Goal: Book appointment/travel/reservation

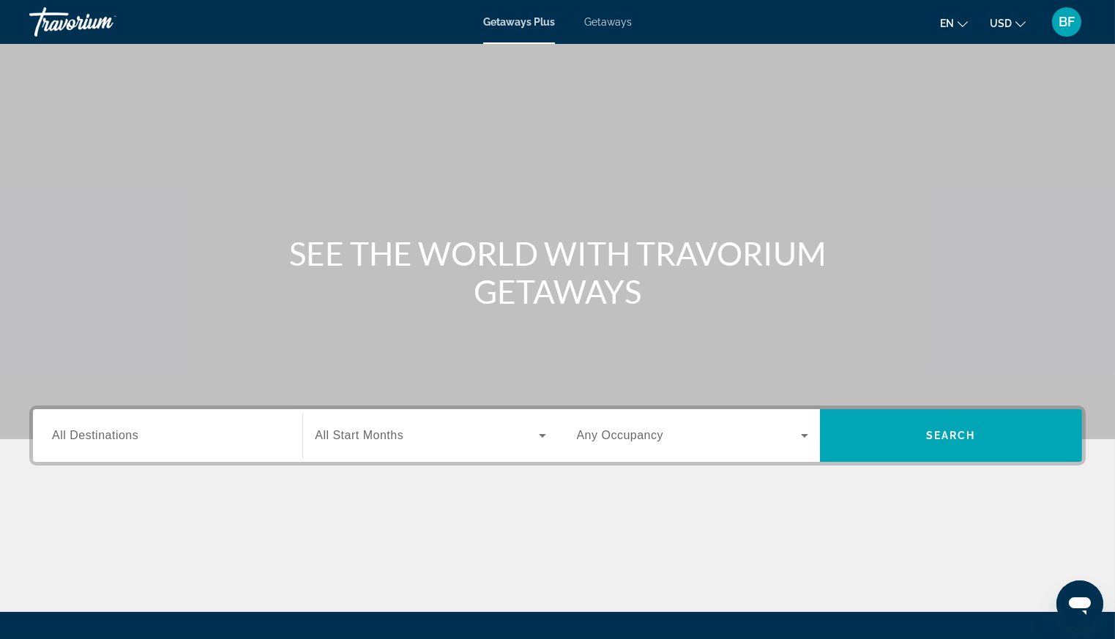
click at [209, 433] on input "Destination All Destinations" at bounding box center [167, 436] width 231 height 18
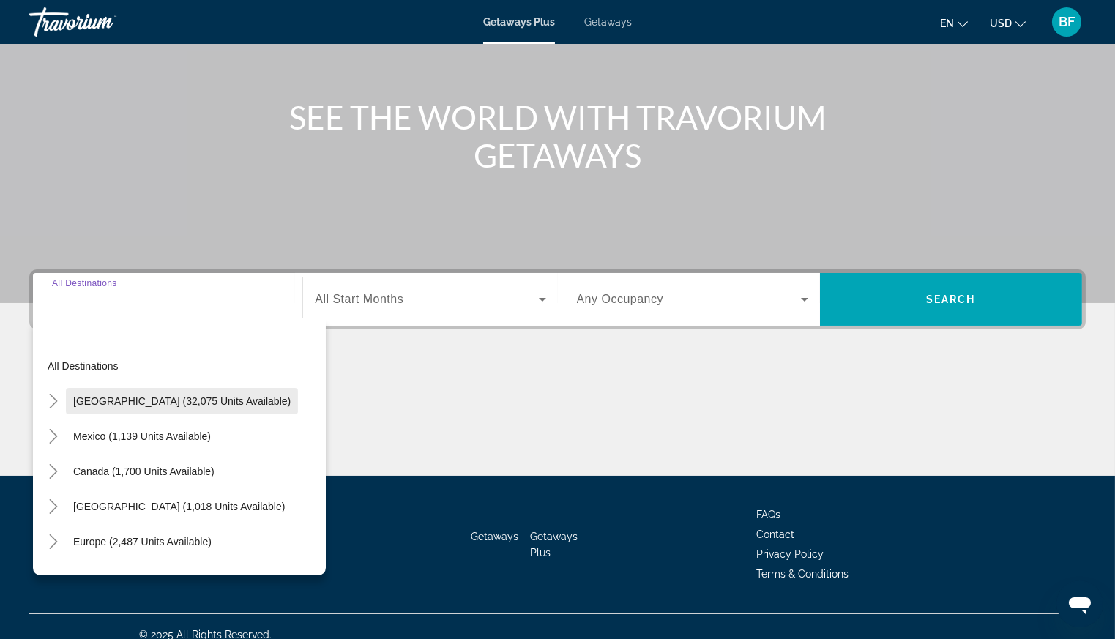
scroll to position [151, 0]
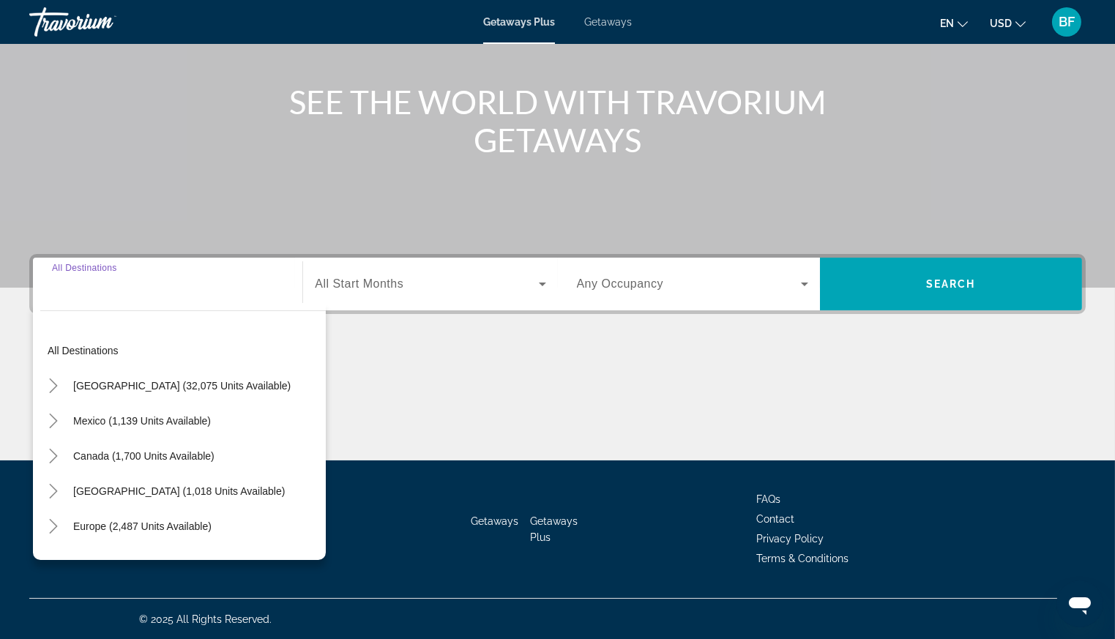
click at [182, 384] on span "[GEOGRAPHIC_DATA] (32,075 units available)" at bounding box center [181, 386] width 217 height 12
type input "**********"
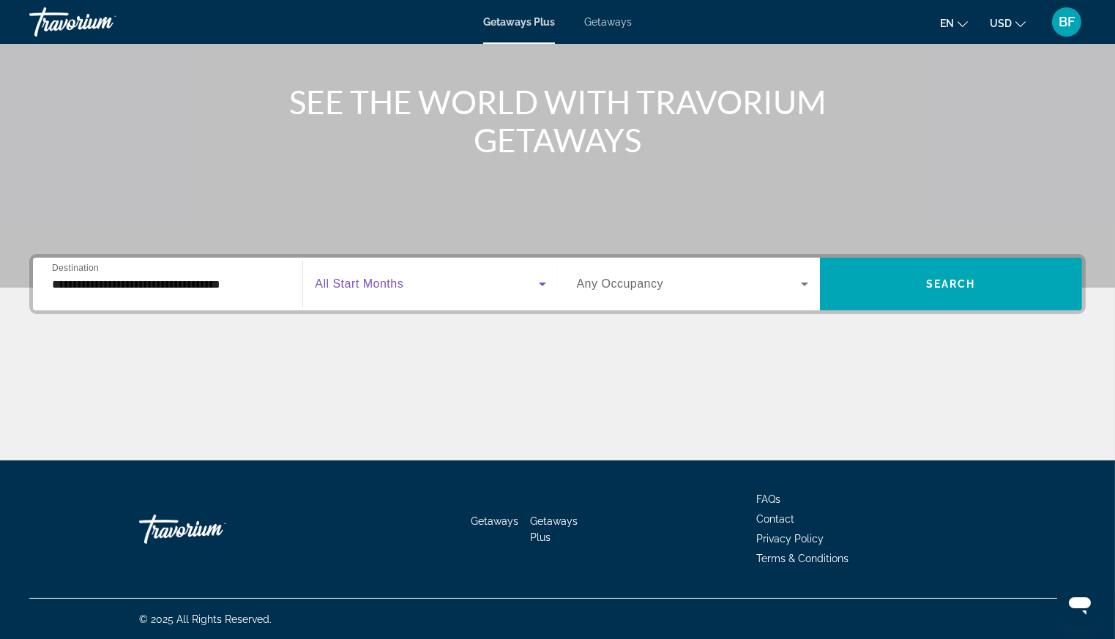
click at [373, 275] on span "Search widget" at bounding box center [426, 284] width 223 height 18
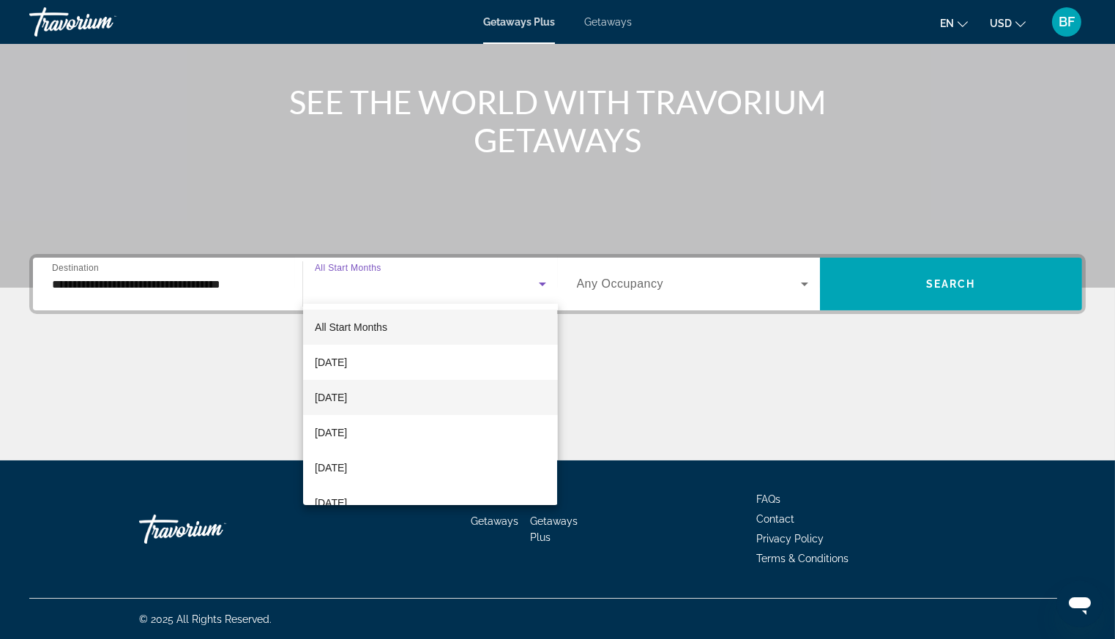
click at [347, 399] on span "[DATE]" at bounding box center [331, 398] width 32 height 18
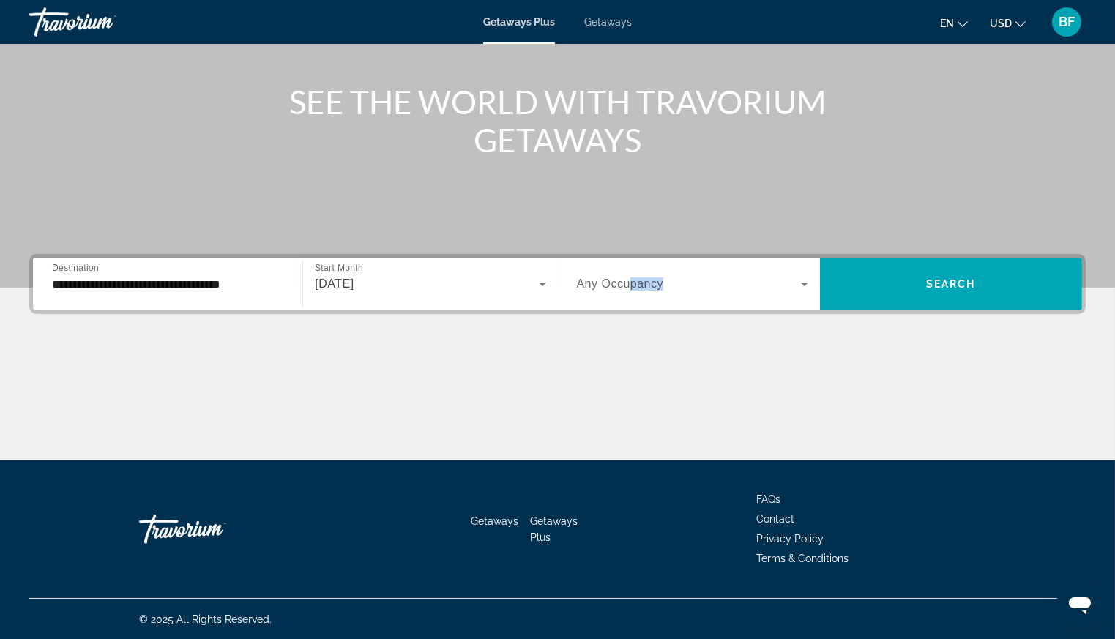
click at [632, 275] on div "Occupancy Any Occupancy" at bounding box center [692, 283] width 231 height 41
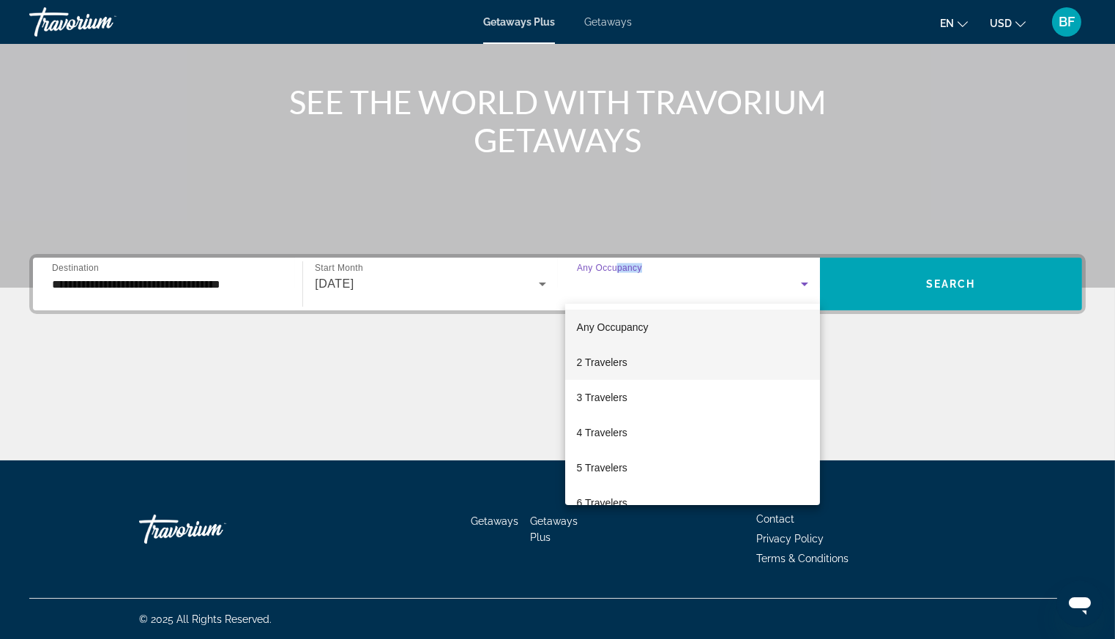
click at [617, 359] on span "2 Travelers" at bounding box center [602, 362] width 50 height 18
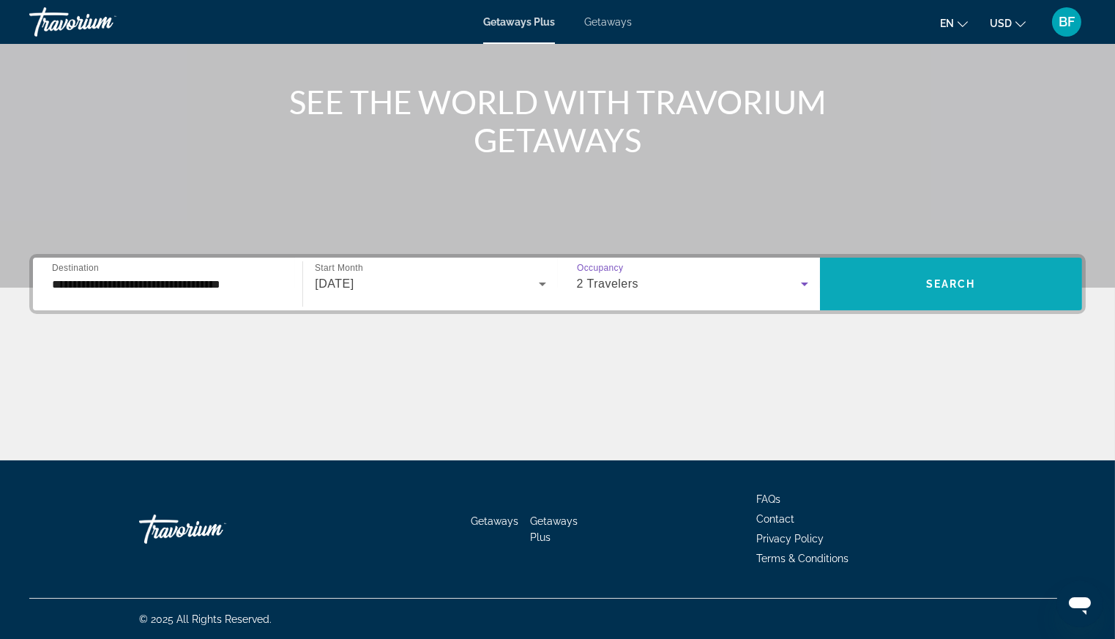
click at [931, 278] on span "Search" at bounding box center [951, 284] width 50 height 12
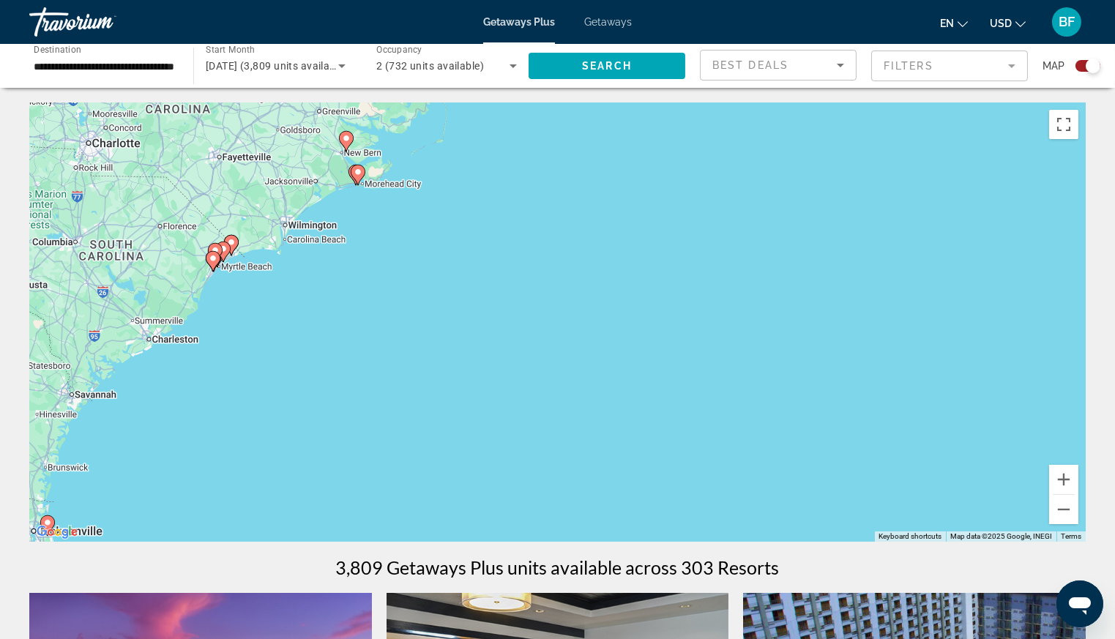
click at [233, 242] on image "Main content" at bounding box center [231, 242] width 9 height 9
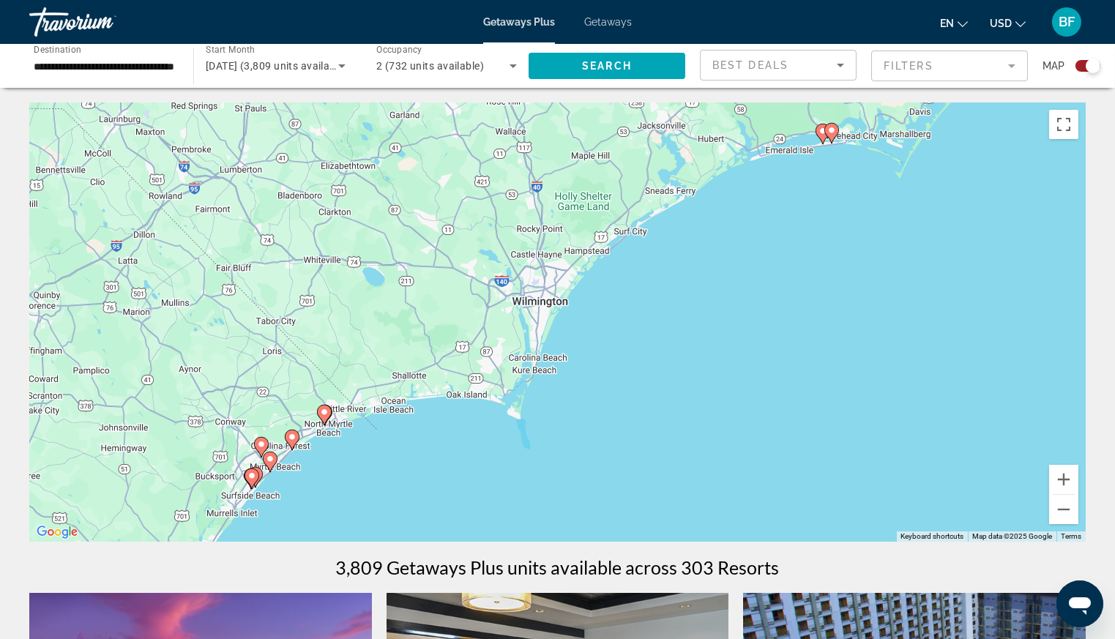
click at [321, 406] on g "Main content" at bounding box center [324, 415] width 15 height 20
click at [321, 412] on image "Main content" at bounding box center [324, 412] width 9 height 9
type input "**********"
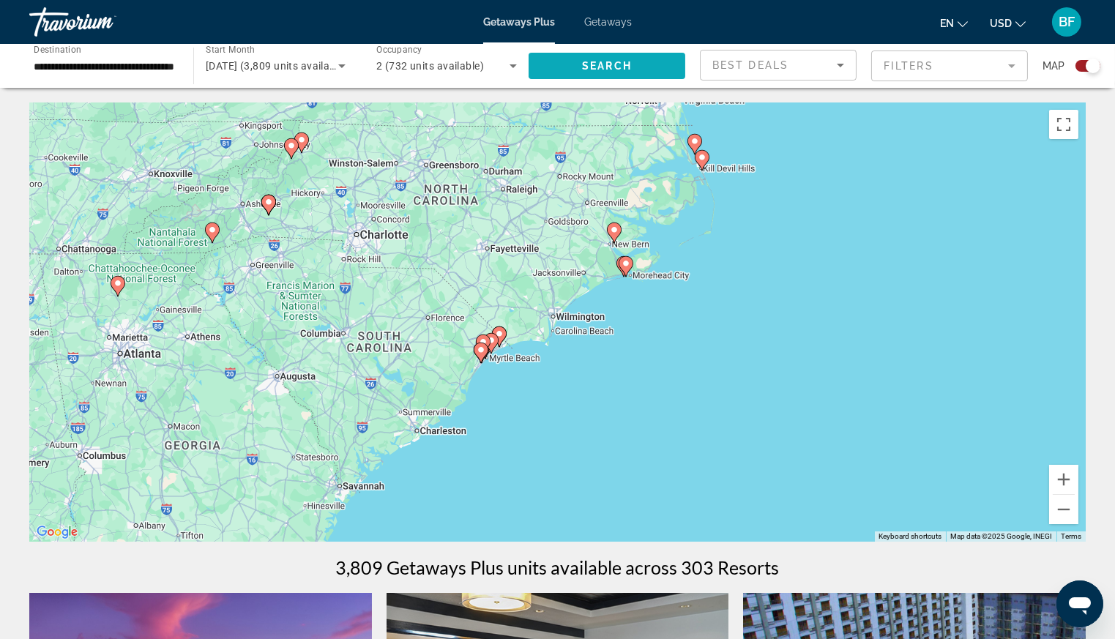
click at [628, 61] on span "Search" at bounding box center [607, 66] width 50 height 12
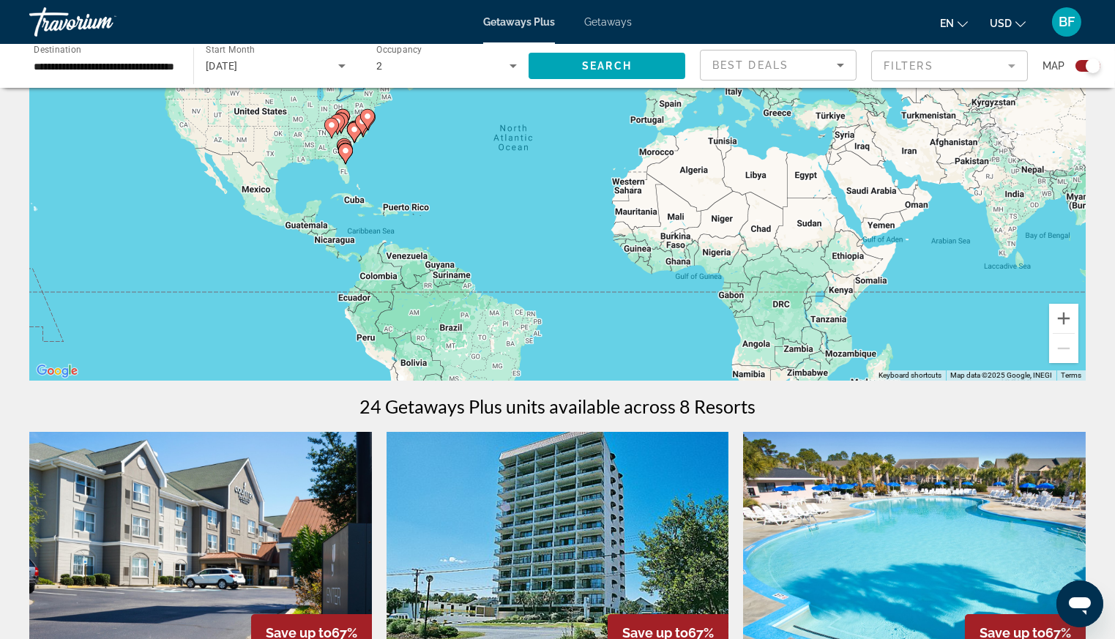
scroll to position [160, 0]
click at [512, 66] on icon "Search widget" at bounding box center [512, 66] width 7 height 4
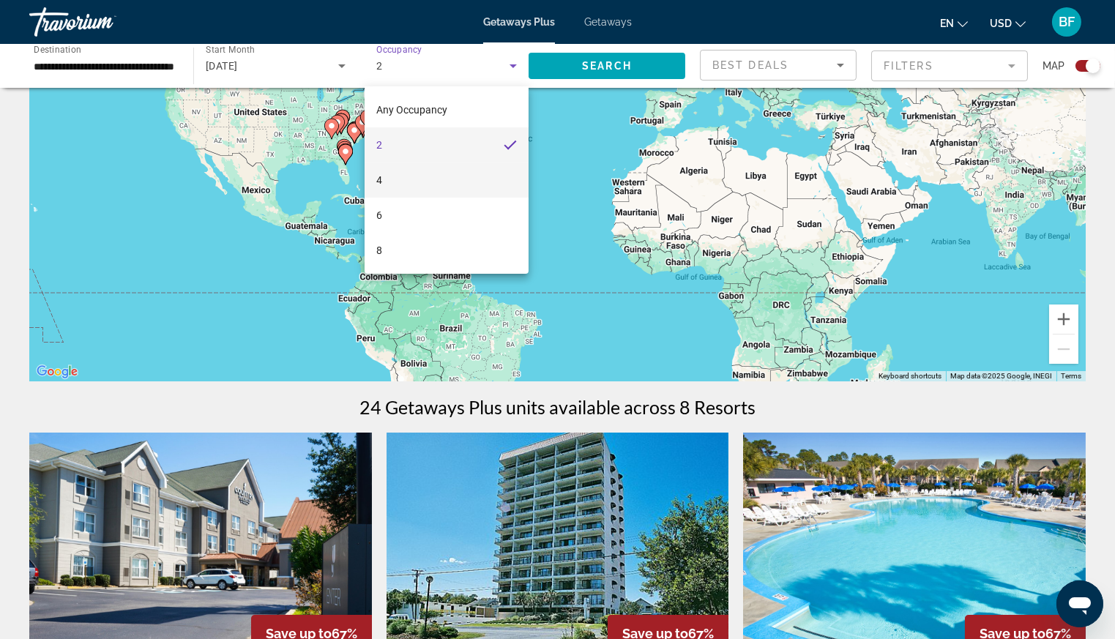
click at [381, 176] on span "4" at bounding box center [379, 180] width 6 height 18
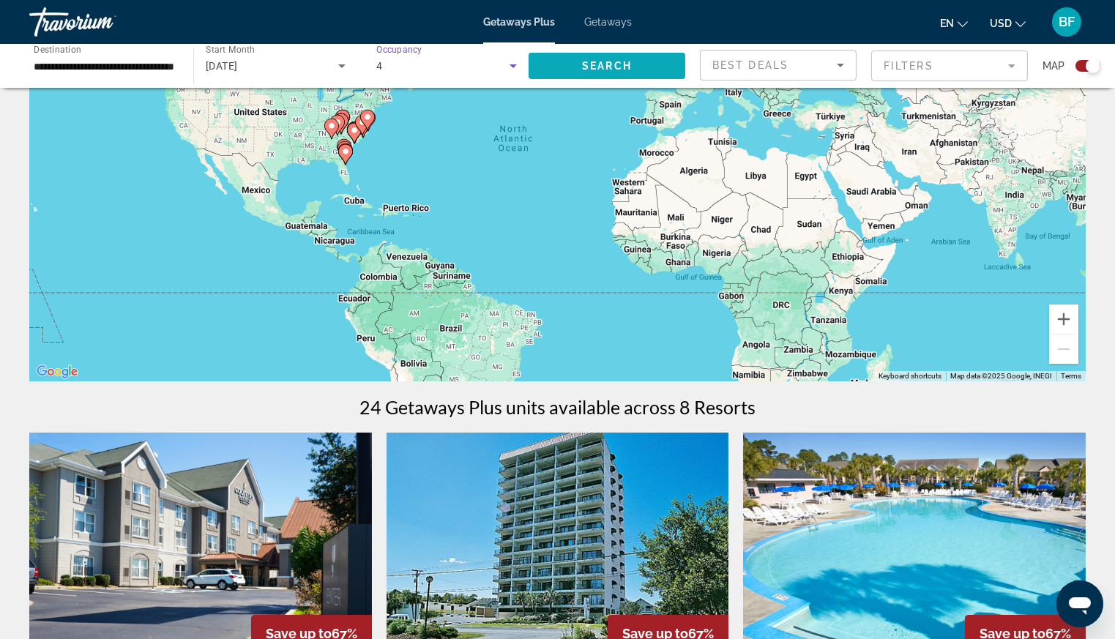
click at [602, 63] on span "Search" at bounding box center [607, 66] width 50 height 12
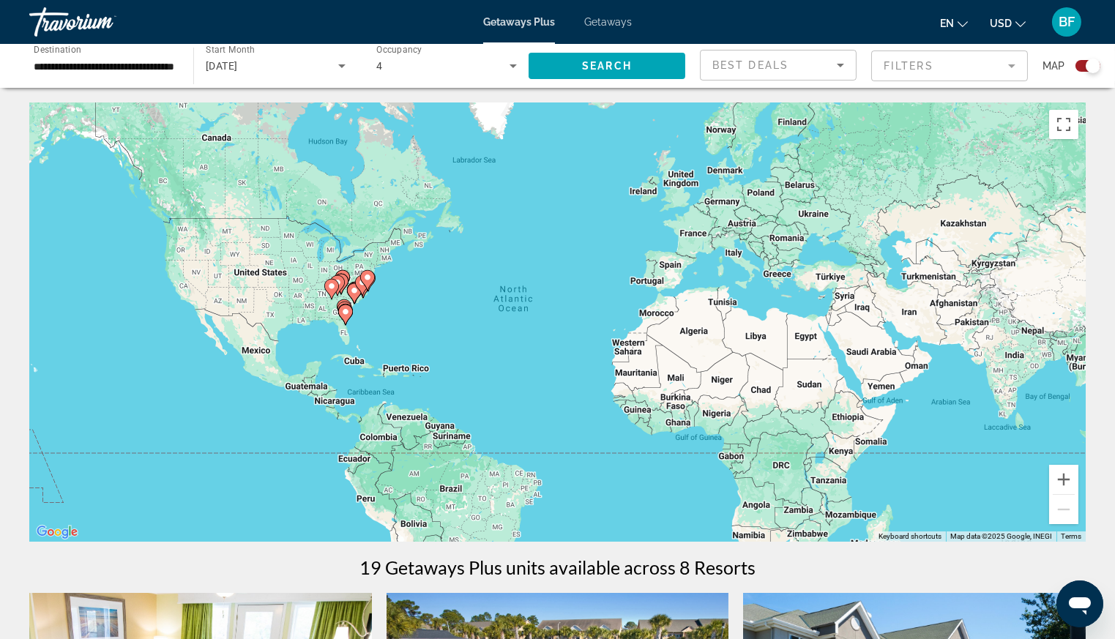
click at [600, 22] on span "Getaways" at bounding box center [608, 22] width 48 height 12
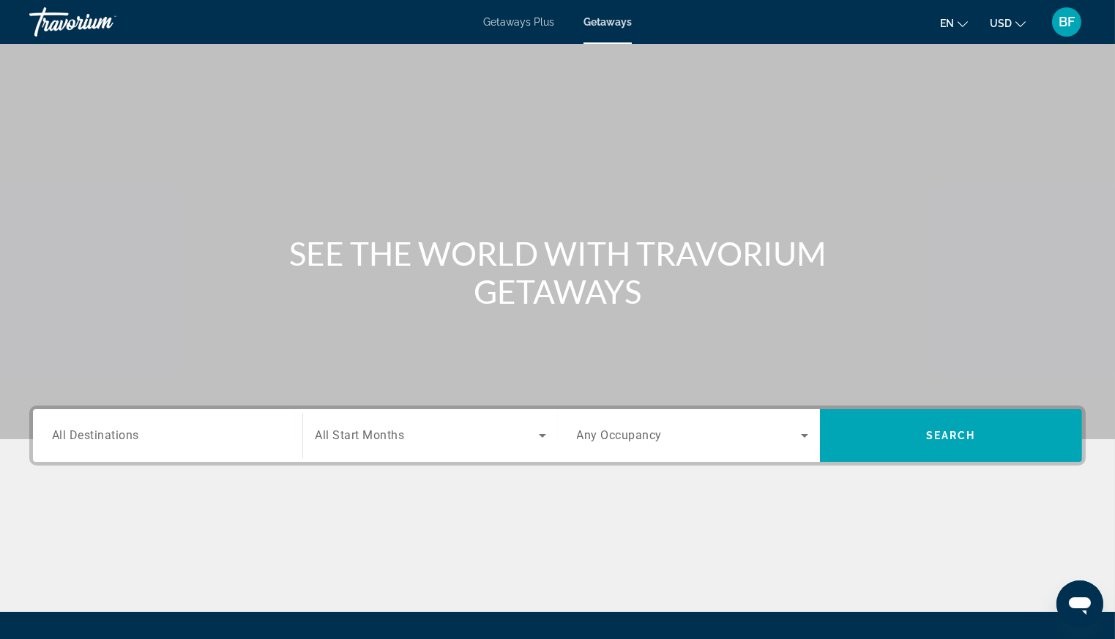
click at [177, 434] on input "Destination All Destinations" at bounding box center [167, 436] width 231 height 18
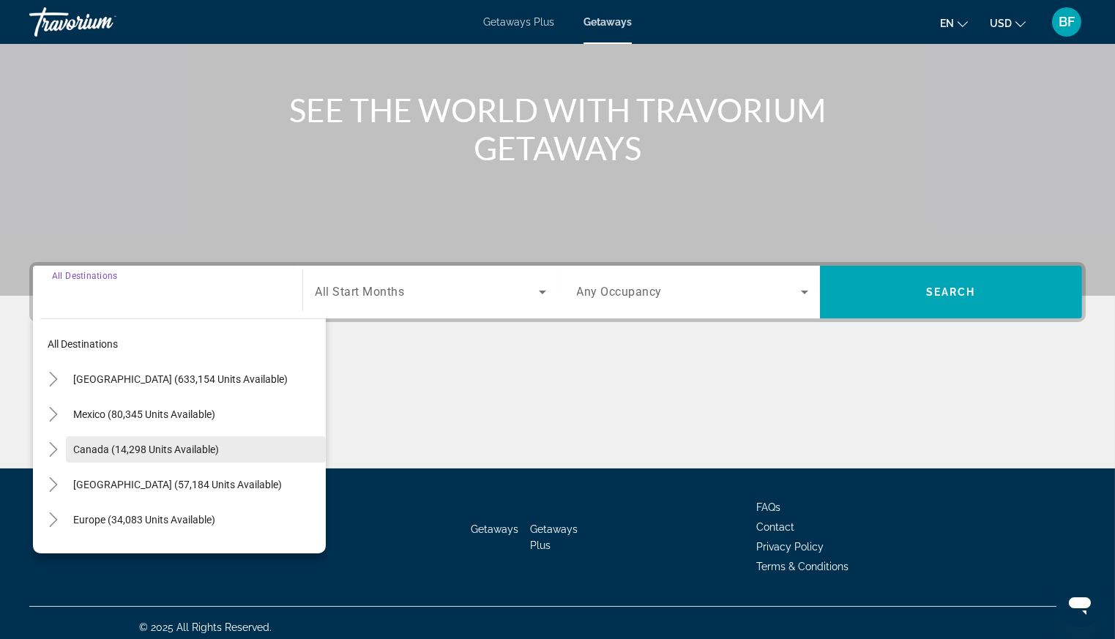
scroll to position [151, 0]
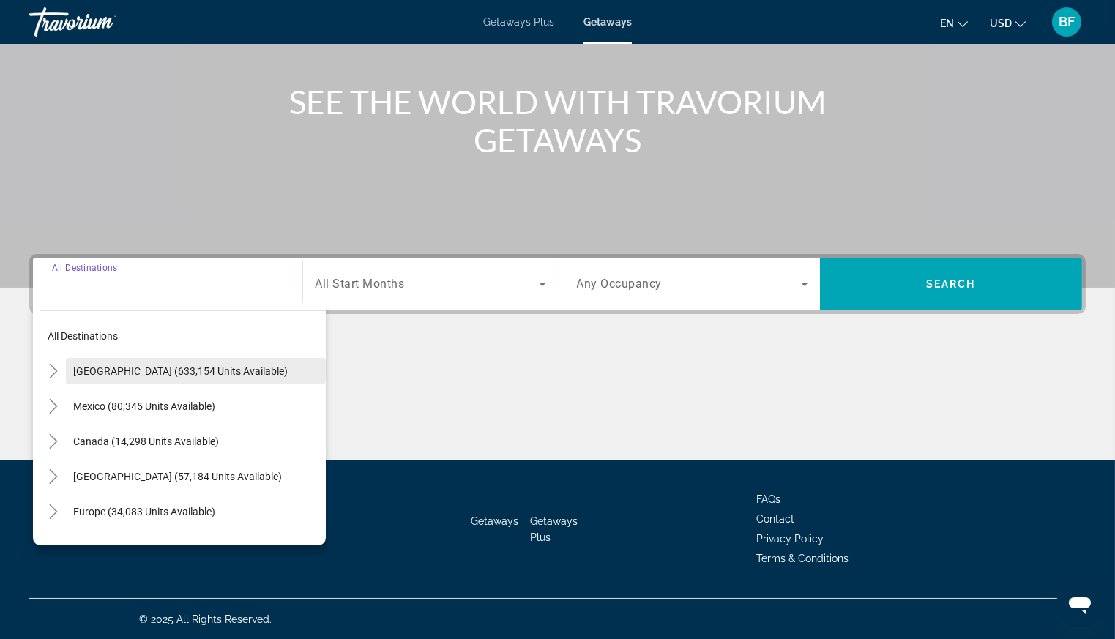
click at [110, 367] on span "[GEOGRAPHIC_DATA] (633,154 units available)" at bounding box center [180, 371] width 214 height 12
type input "**********"
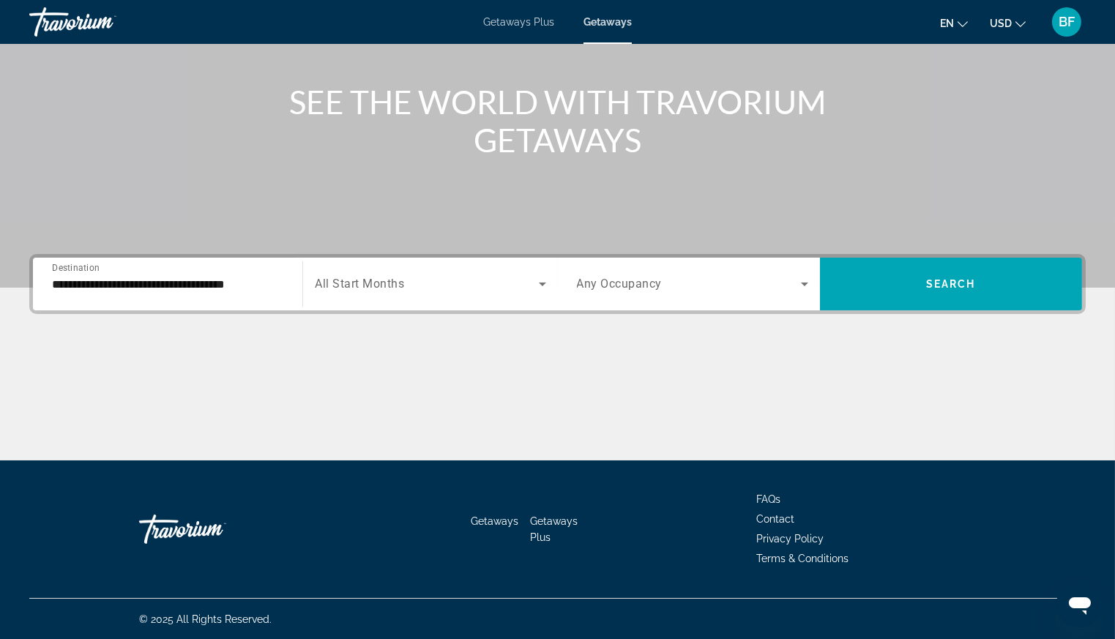
click at [373, 288] on span "All Start Months" at bounding box center [359, 284] width 89 height 14
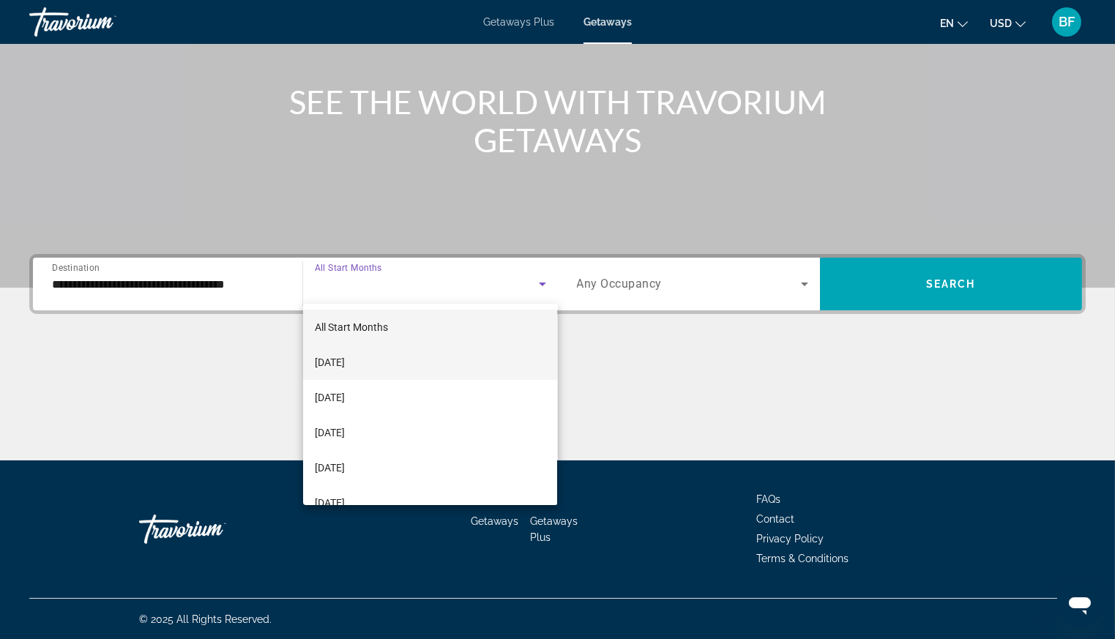
click at [345, 394] on span "[DATE]" at bounding box center [330, 398] width 30 height 18
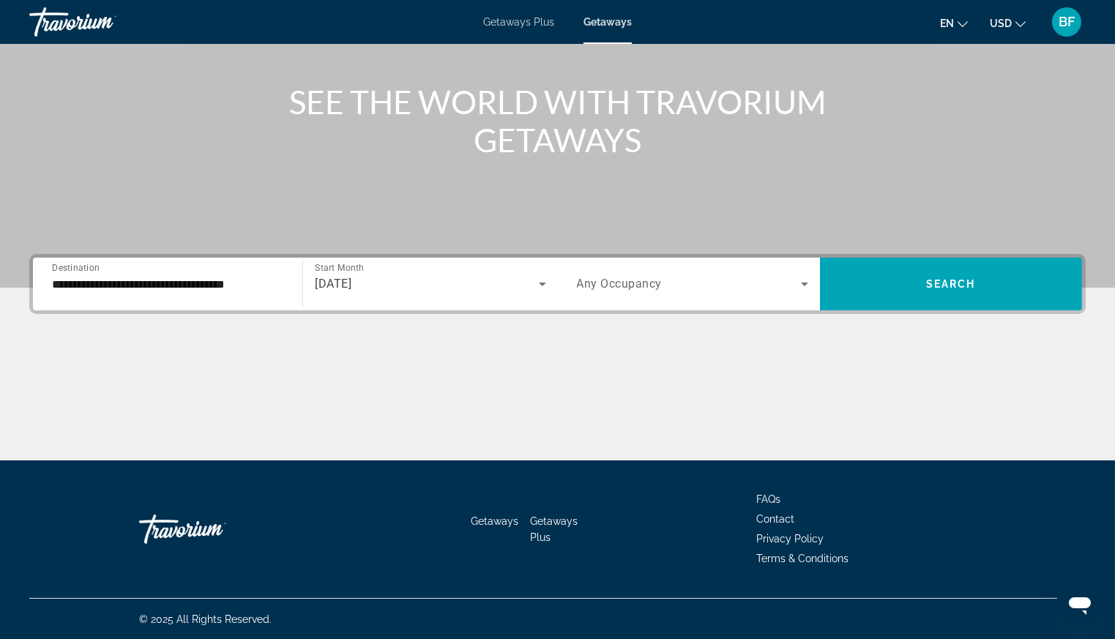
click at [599, 281] on span "Any Occupancy" at bounding box center [620, 284] width 86 height 14
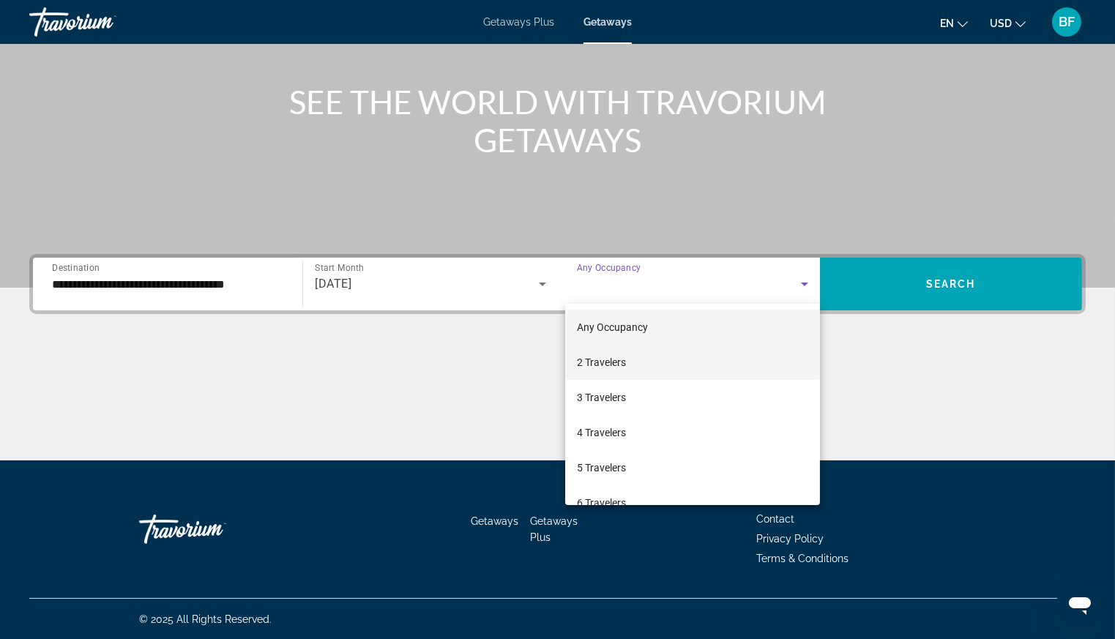
click at [610, 364] on span "2 Travelers" at bounding box center [601, 362] width 49 height 18
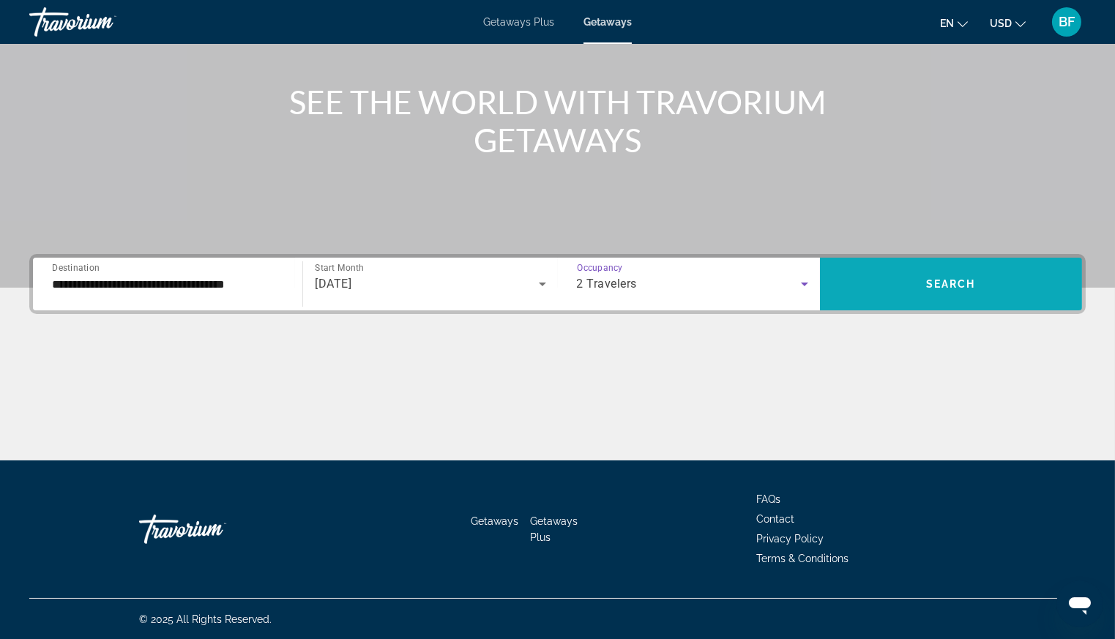
click at [954, 281] on span "Search" at bounding box center [951, 284] width 50 height 12
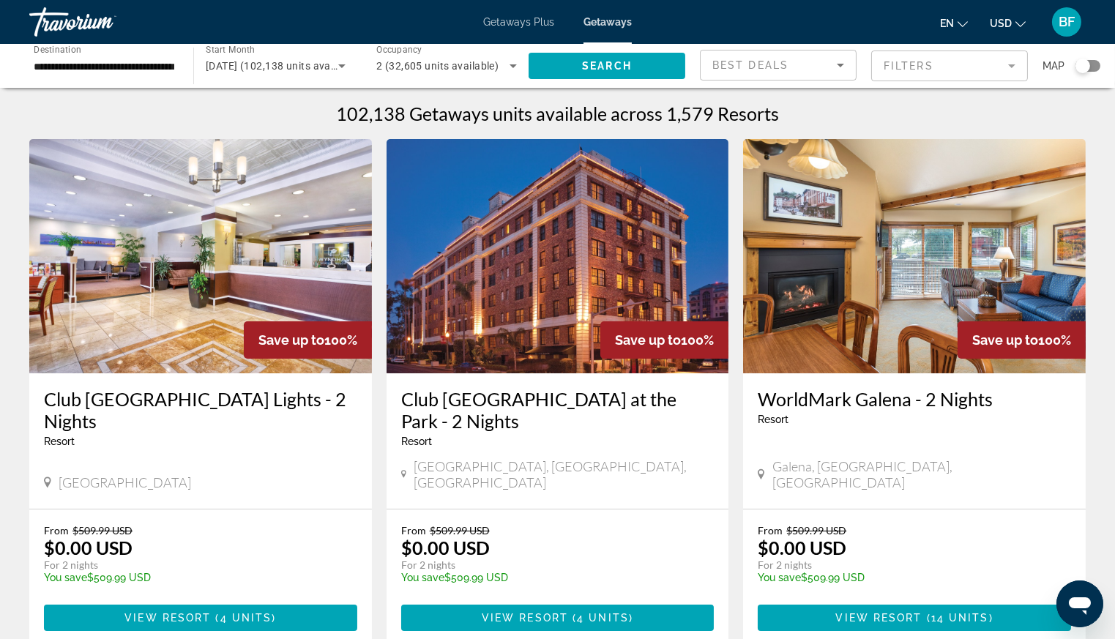
click at [1080, 64] on div "Search widget" at bounding box center [1082, 66] width 15 height 15
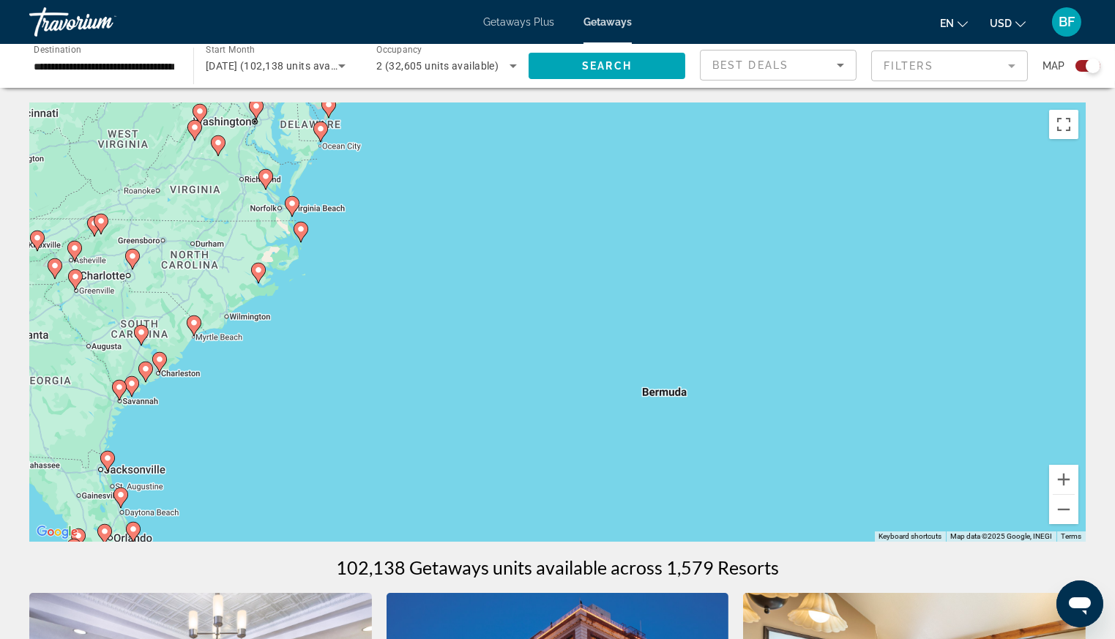
click at [192, 323] on image "Main content" at bounding box center [194, 322] width 9 height 9
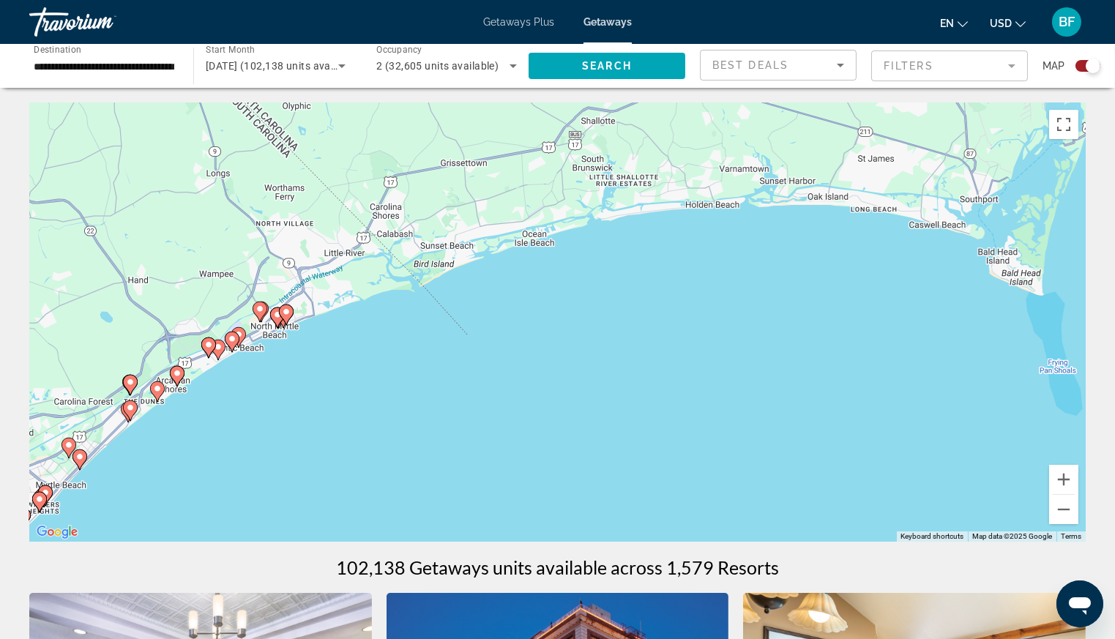
click at [275, 317] on image "Main content" at bounding box center [277, 314] width 9 height 9
type input "**********"
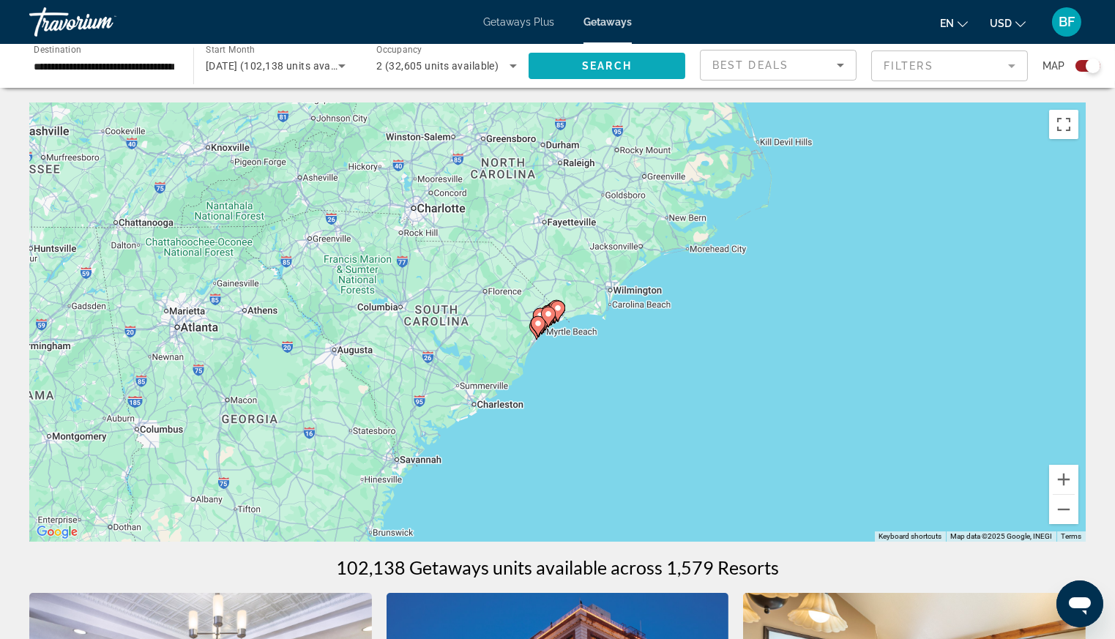
click at [618, 66] on span "Search" at bounding box center [607, 66] width 50 height 12
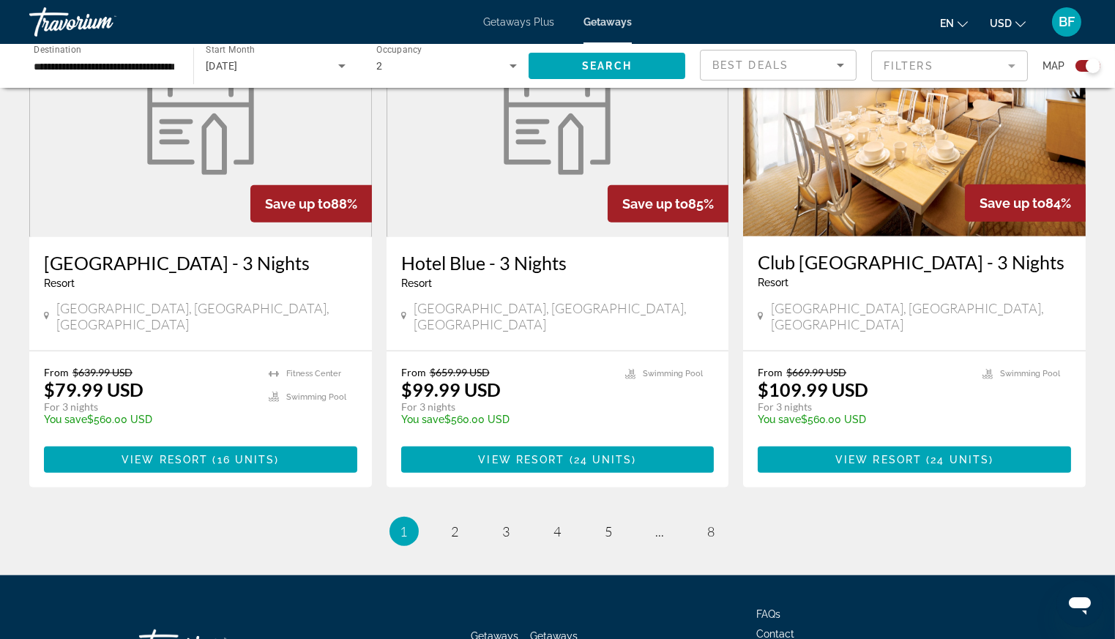
scroll to position [2270, 0]
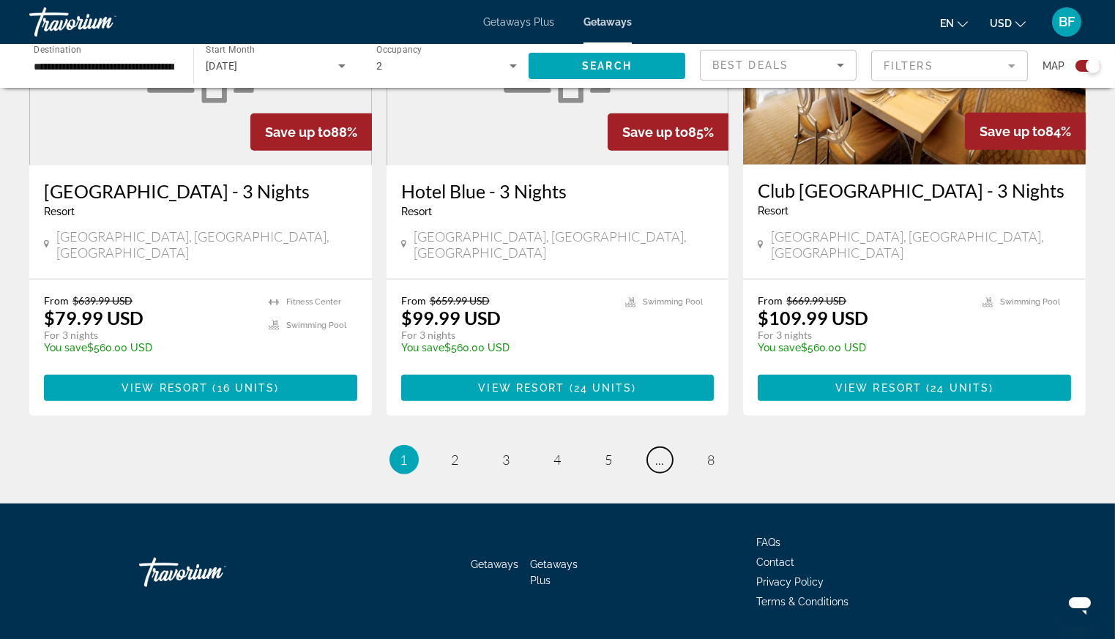
click at [659, 452] on span "..." at bounding box center [660, 460] width 9 height 16
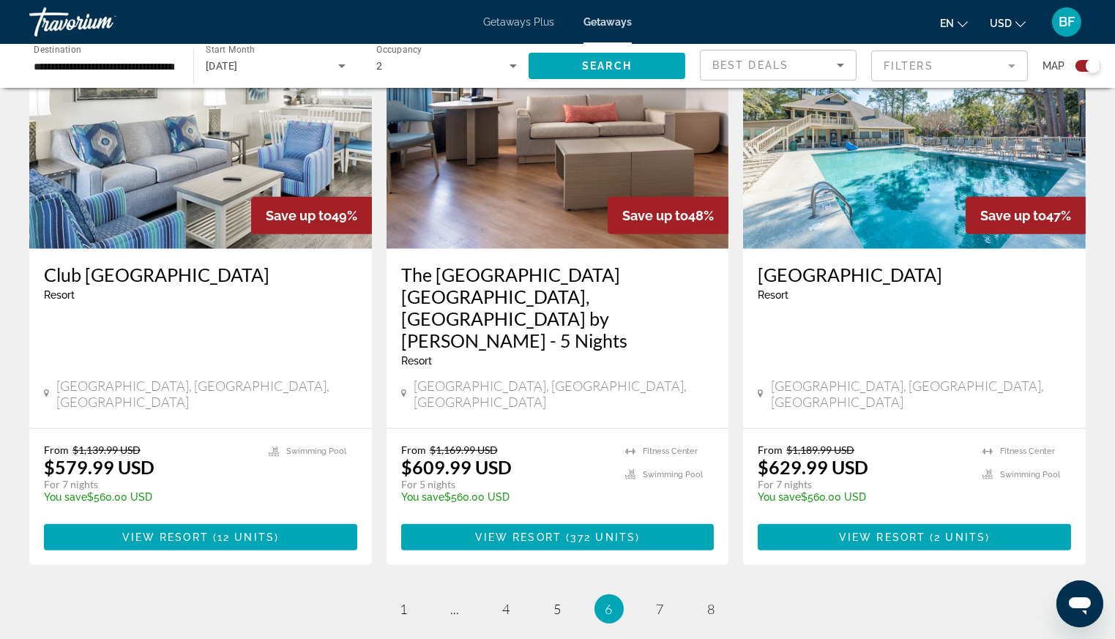
scroll to position [2231, 0]
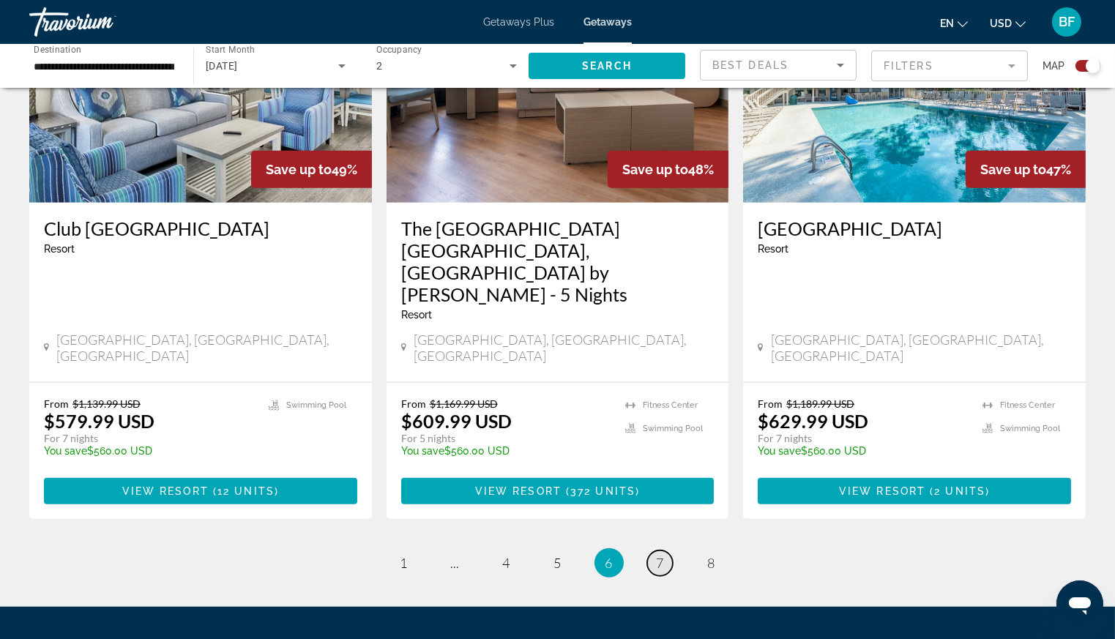
click at [659, 555] on span "7" at bounding box center [659, 563] width 7 height 16
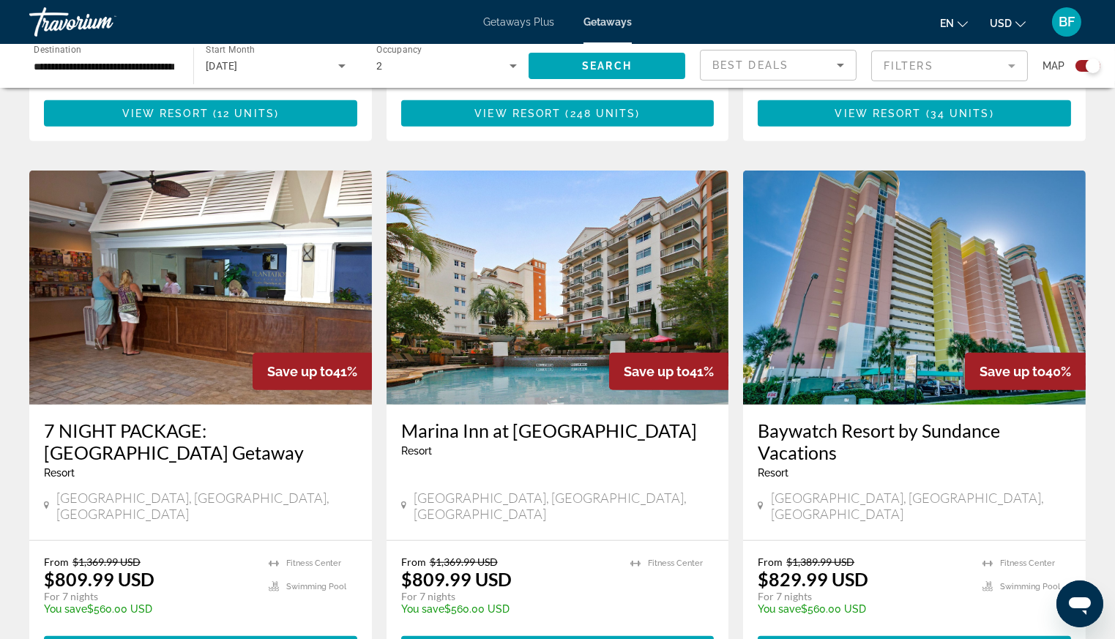
scroll to position [2059, 0]
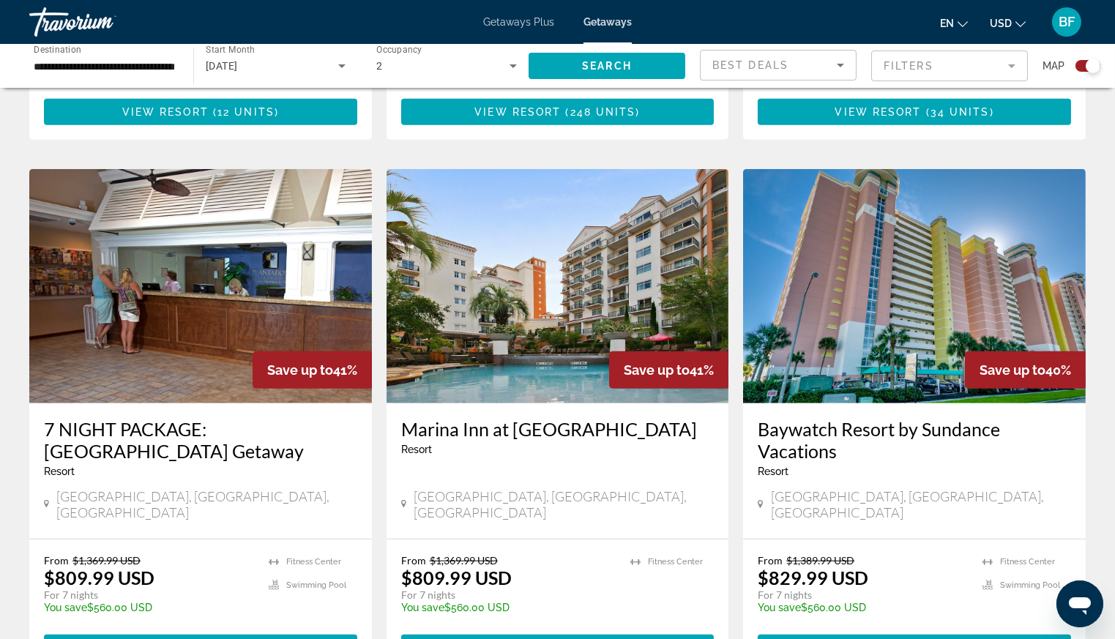
click at [913, 638] on span "View Resort" at bounding box center [879, 648] width 86 height 12
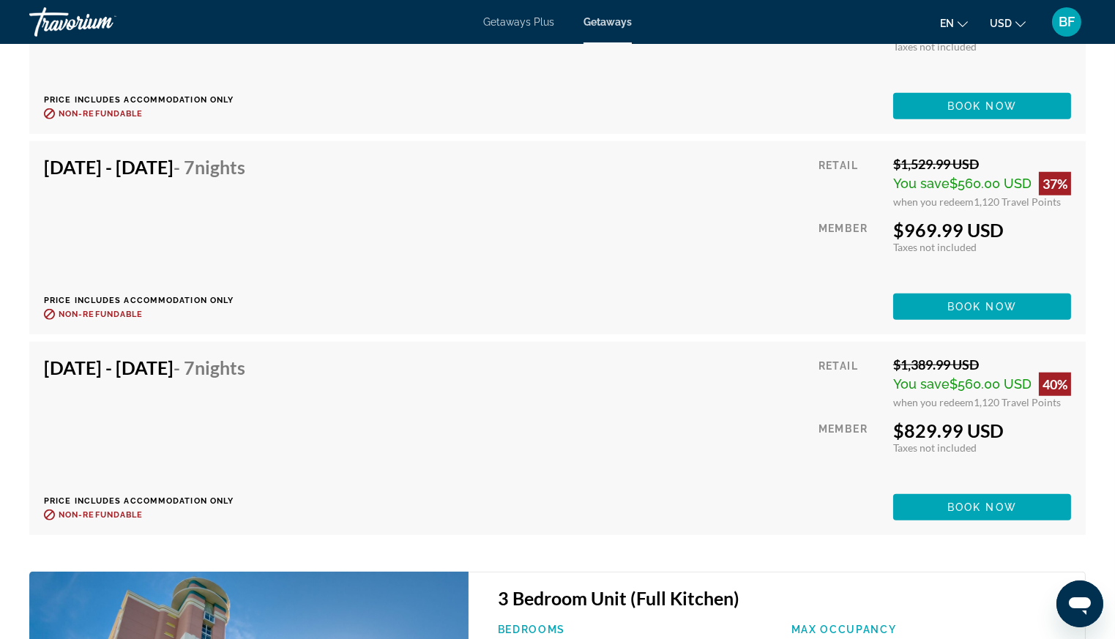
scroll to position [2360, 0]
